Goal: Information Seeking & Learning: Learn about a topic

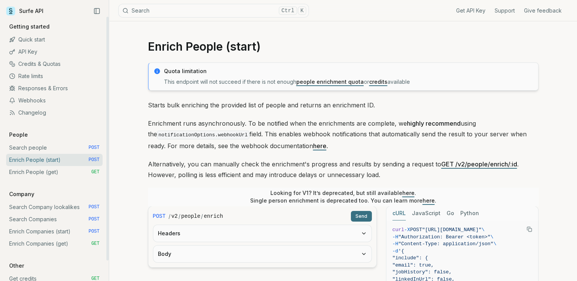
click at [43, 40] on link "Quick start" at bounding box center [54, 40] width 96 height 12
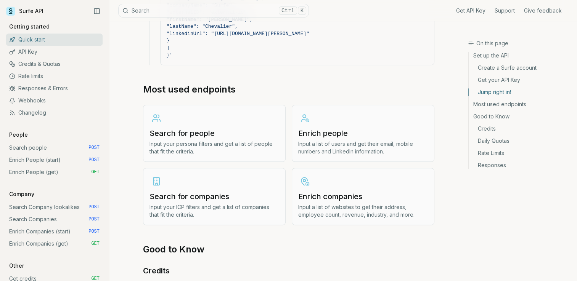
scroll to position [877, 0]
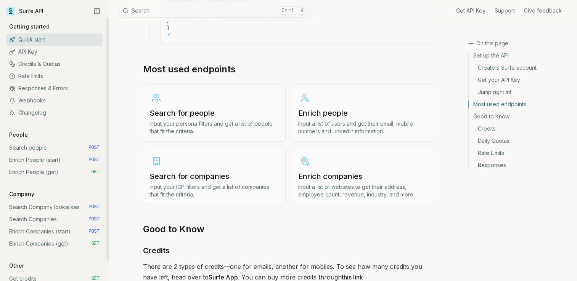
click at [37, 51] on link "API Key" at bounding box center [54, 52] width 96 height 12
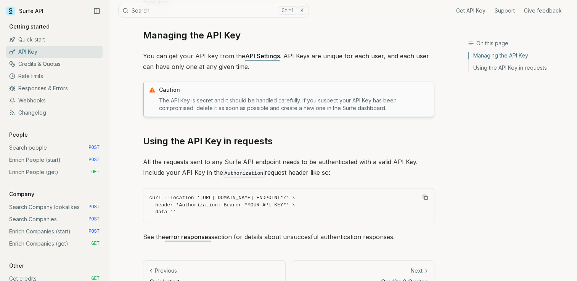
scroll to position [95, 0]
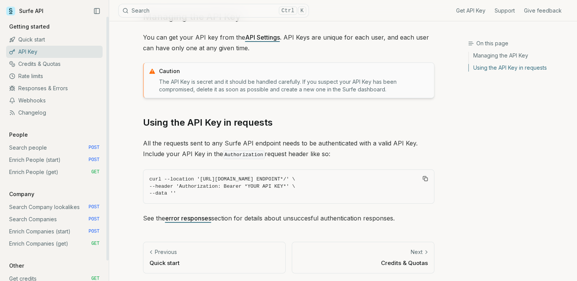
click at [59, 68] on link "Credits & Quotas" at bounding box center [54, 64] width 96 height 12
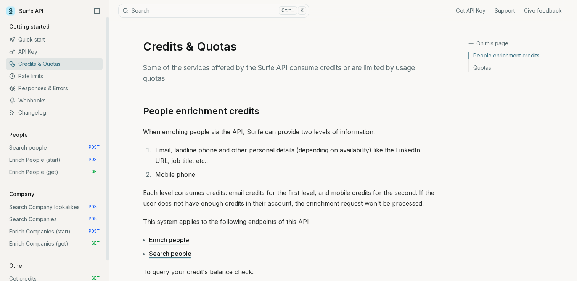
click at [39, 77] on link "Rate limits" at bounding box center [54, 76] width 96 height 12
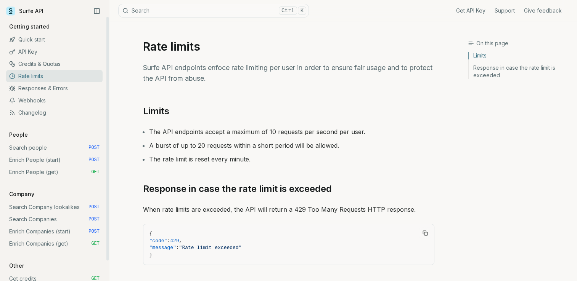
click at [40, 90] on link "Responses & Errors" at bounding box center [54, 88] width 96 height 12
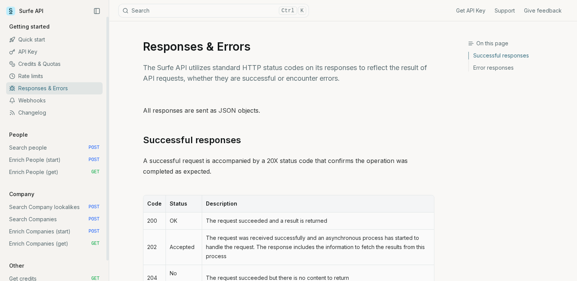
click at [38, 102] on link "Webhooks" at bounding box center [54, 101] width 96 height 12
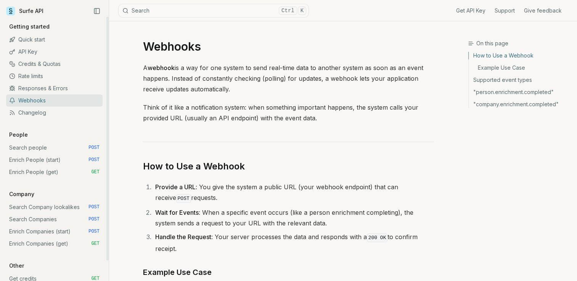
click at [40, 116] on link "Changelog" at bounding box center [54, 113] width 96 height 12
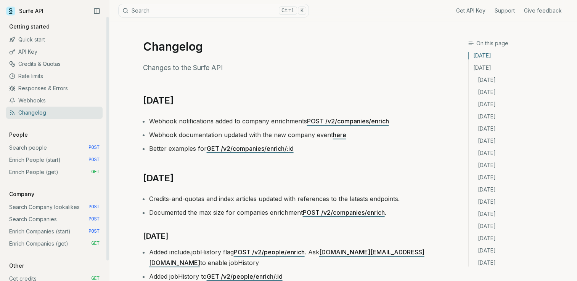
scroll to position [22, 0]
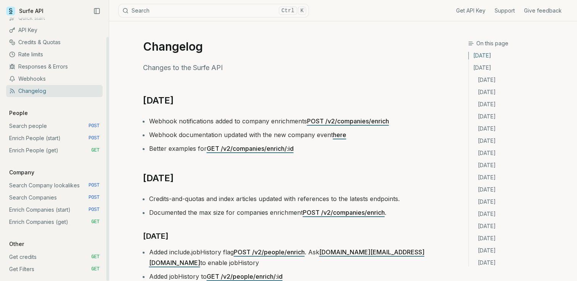
drag, startPoint x: 107, startPoint y: 96, endPoint x: 105, endPoint y: 154, distance: 57.6
click at [106, 154] on div at bounding box center [107, 159] width 2 height 244
click at [108, 113] on div at bounding box center [107, 159] width 2 height 244
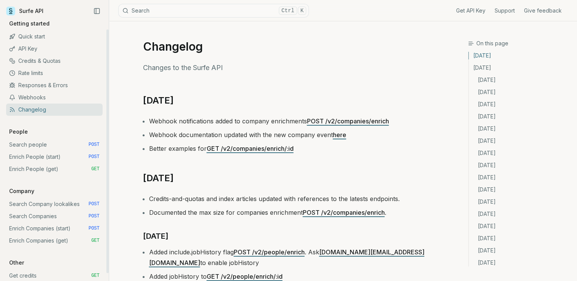
scroll to position [0, 0]
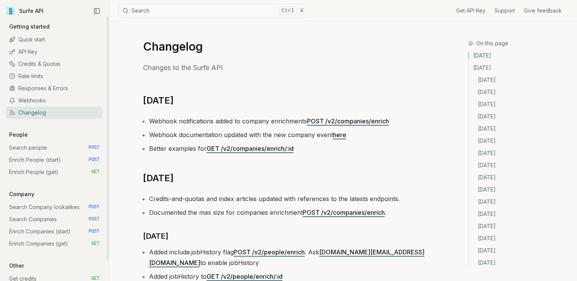
drag, startPoint x: 108, startPoint y: 121, endPoint x: 114, endPoint y: 42, distance: 79.1
click at [109, 42] on div at bounding box center [107, 139] width 2 height 244
click at [46, 37] on link "Quick start" at bounding box center [54, 40] width 96 height 12
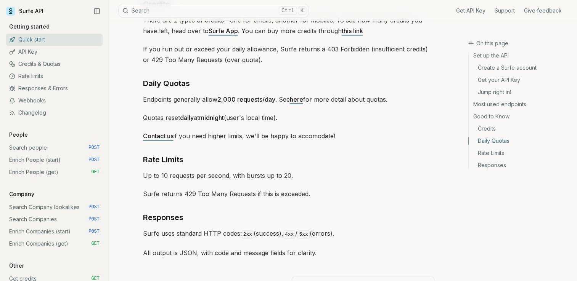
scroll to position [1156, 0]
